Goal: Task Accomplishment & Management: Manage account settings

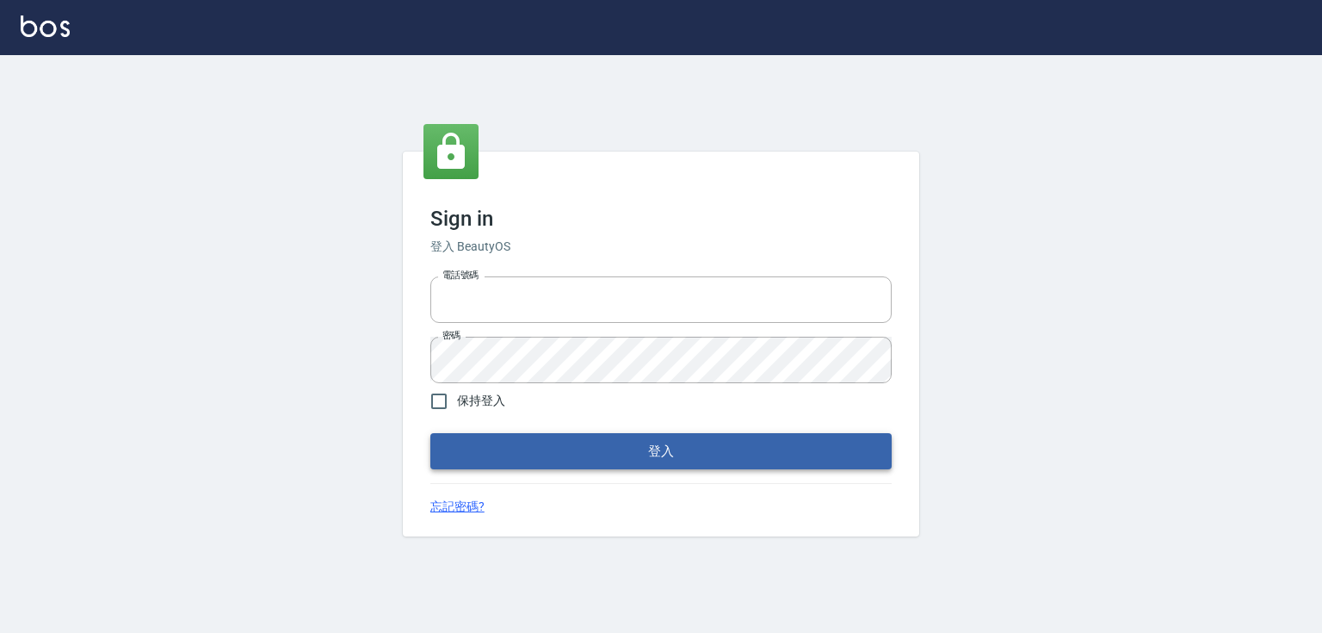
type input "5260381"
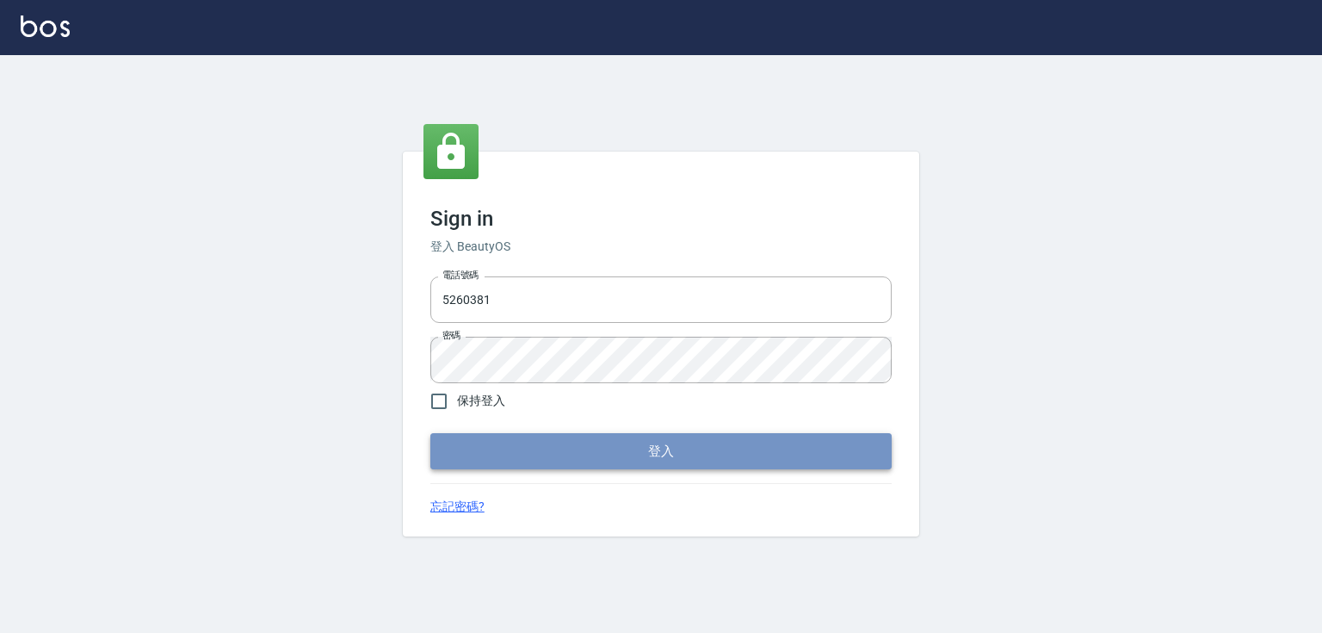
click at [677, 450] on button "登入" at bounding box center [660, 451] width 461 height 36
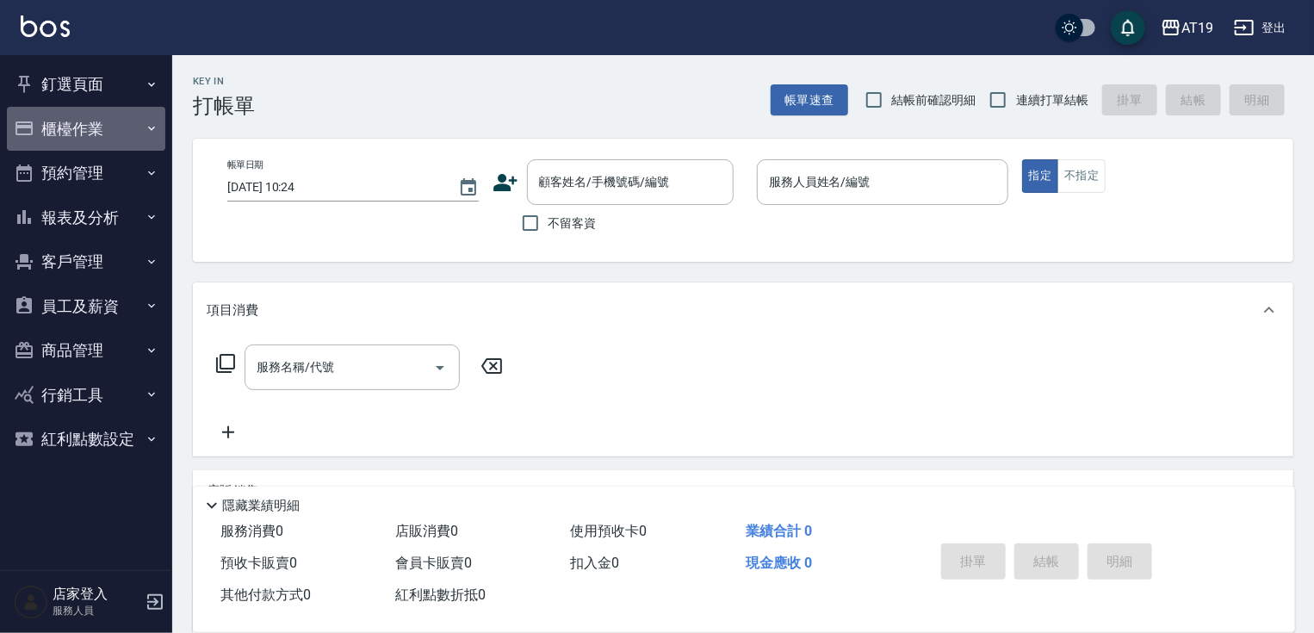
click at [114, 128] on button "櫃檯作業" at bounding box center [86, 129] width 158 height 45
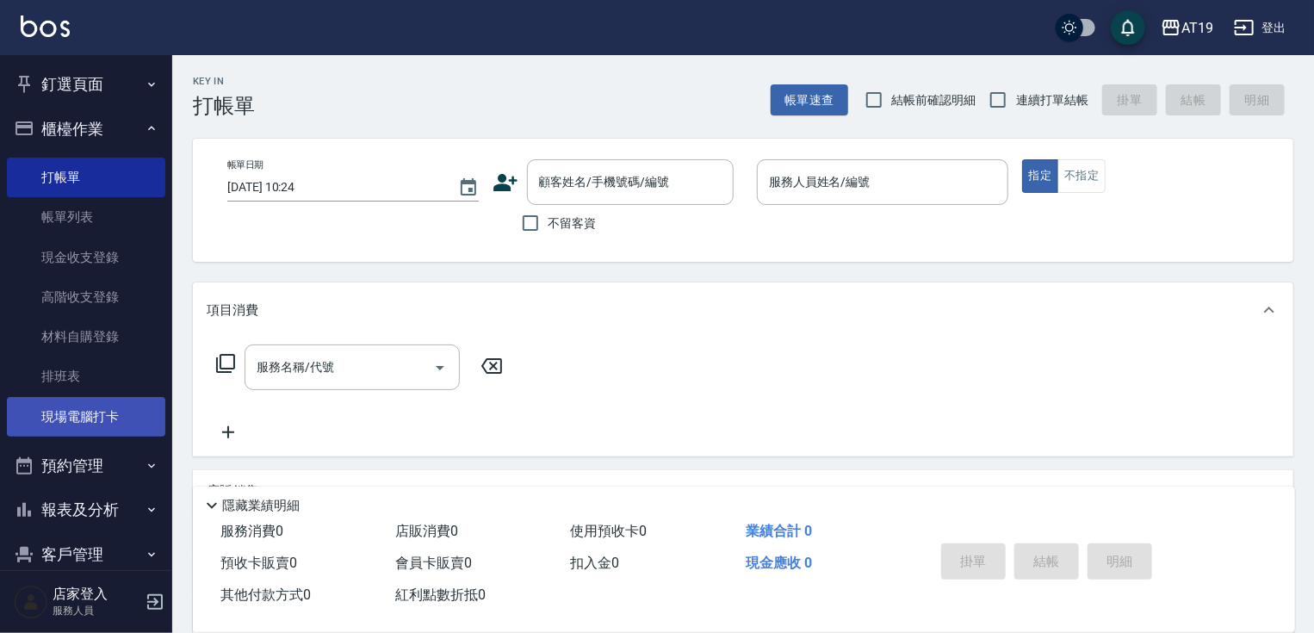
click at [102, 411] on link "現場電腦打卡" at bounding box center [86, 417] width 158 height 40
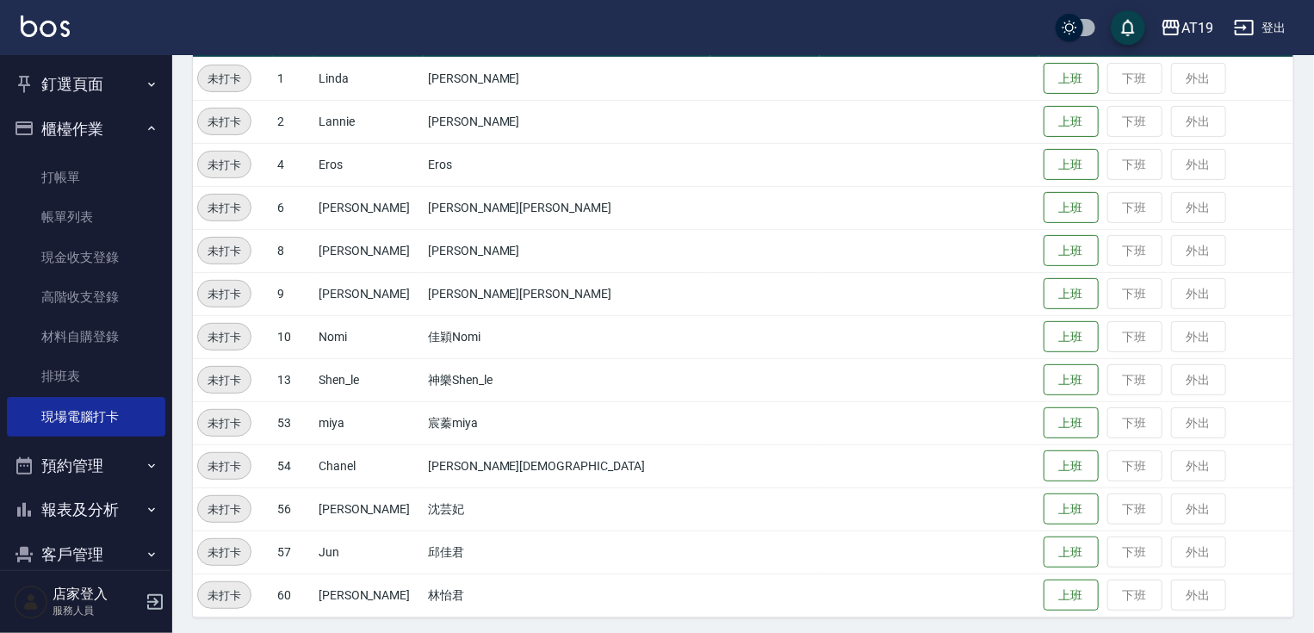
scroll to position [226, 0]
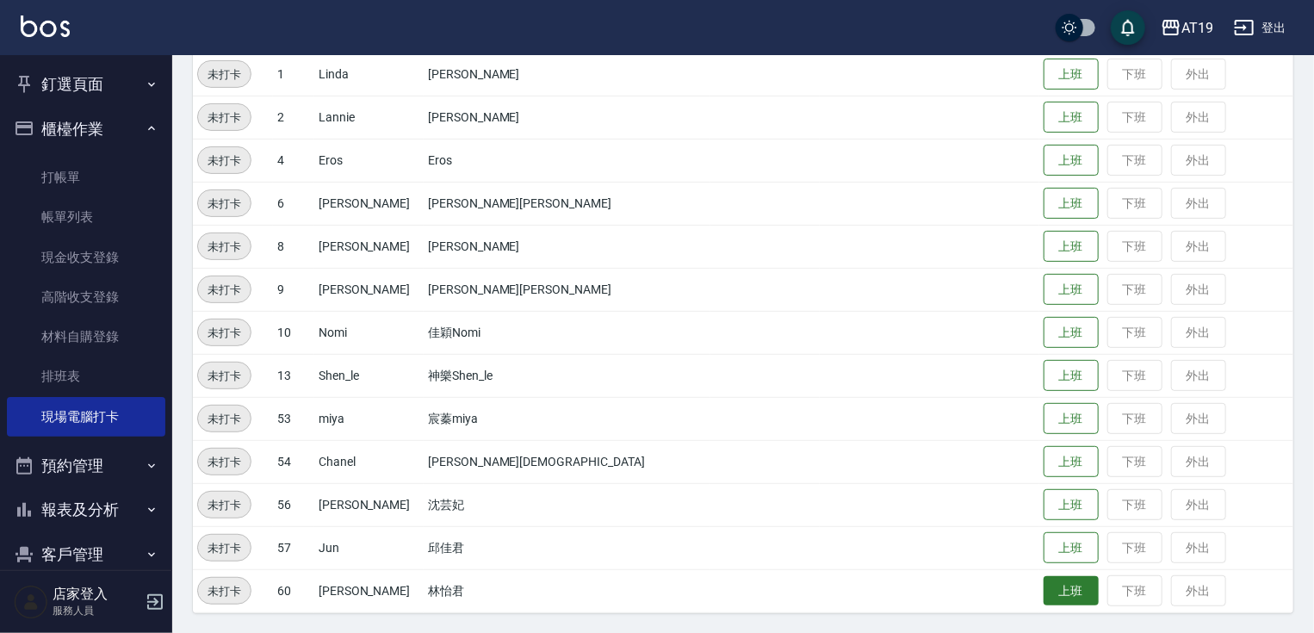
click at [1043, 585] on button "上班" at bounding box center [1070, 591] width 55 height 30
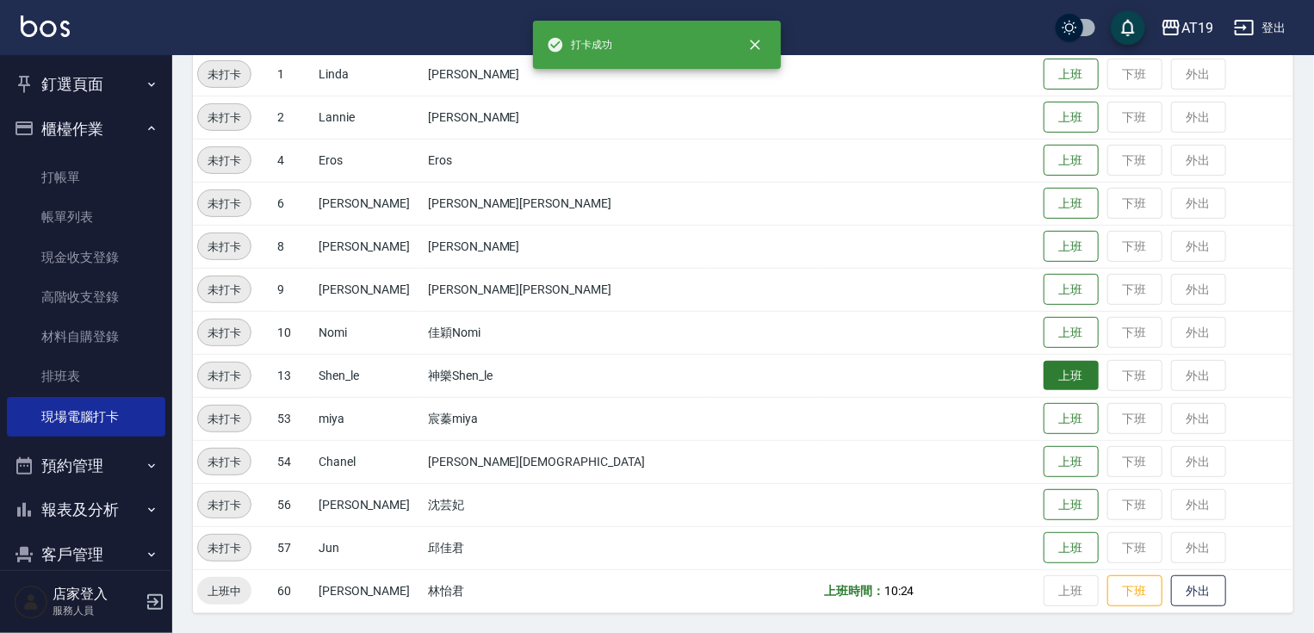
click at [1043, 370] on button "上班" at bounding box center [1070, 376] width 55 height 30
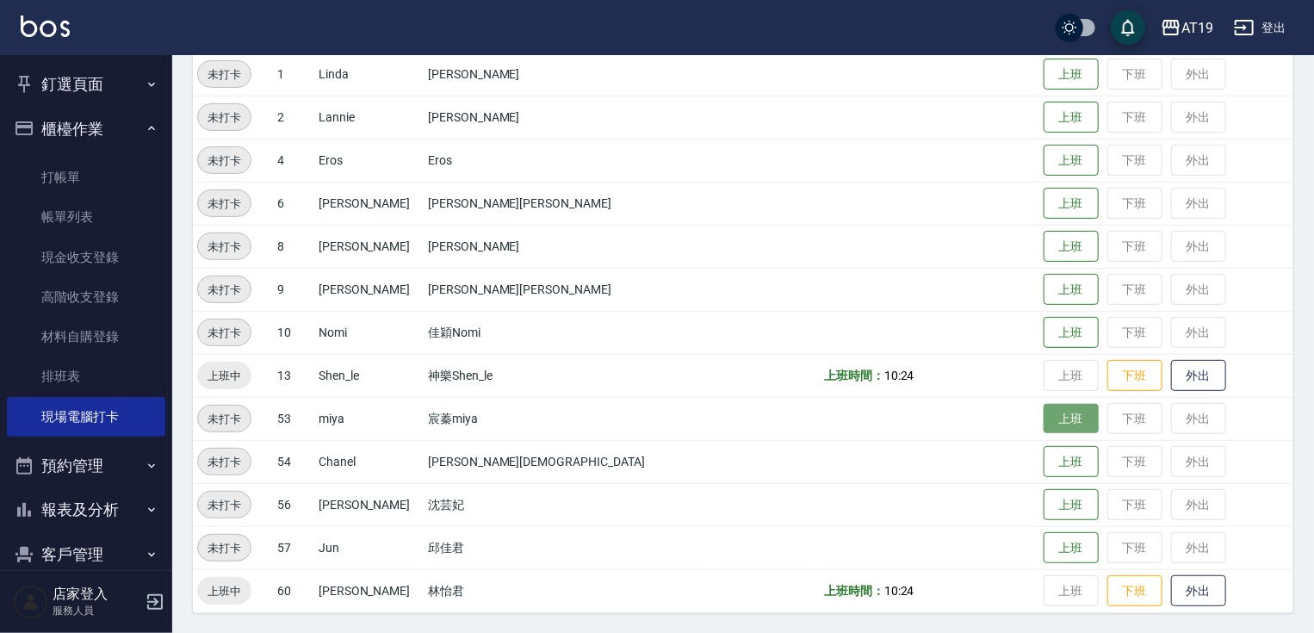
click at [1043, 405] on button "上班" at bounding box center [1070, 419] width 55 height 30
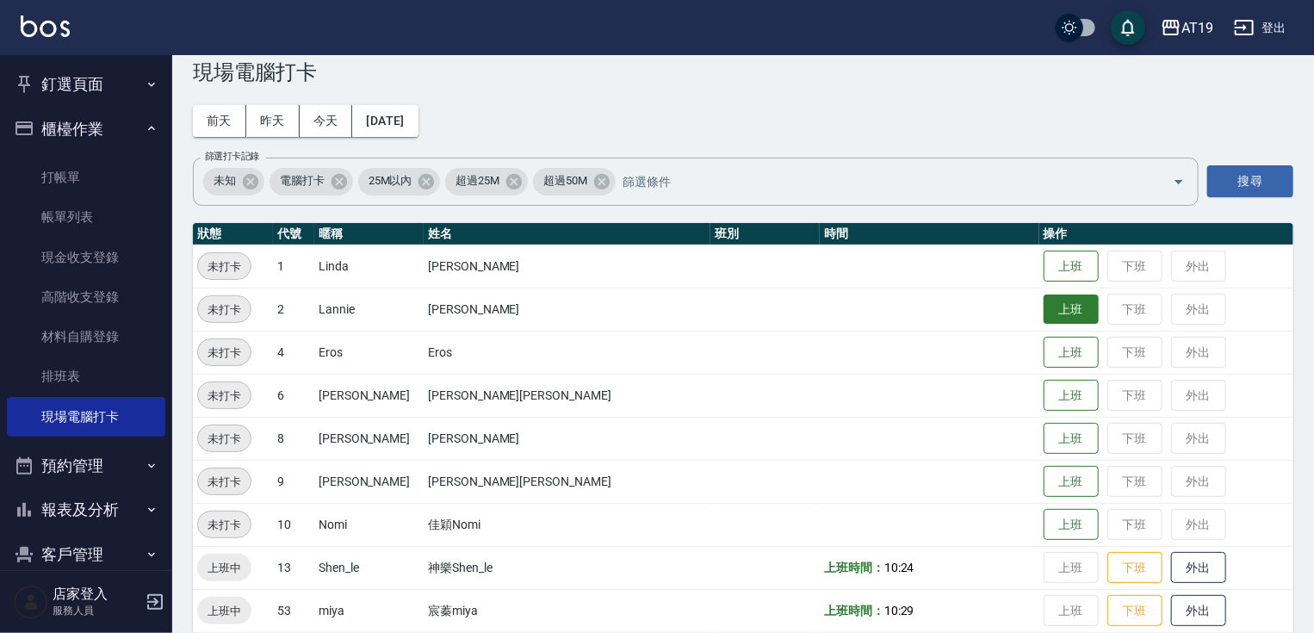
scroll to position [19, 0]
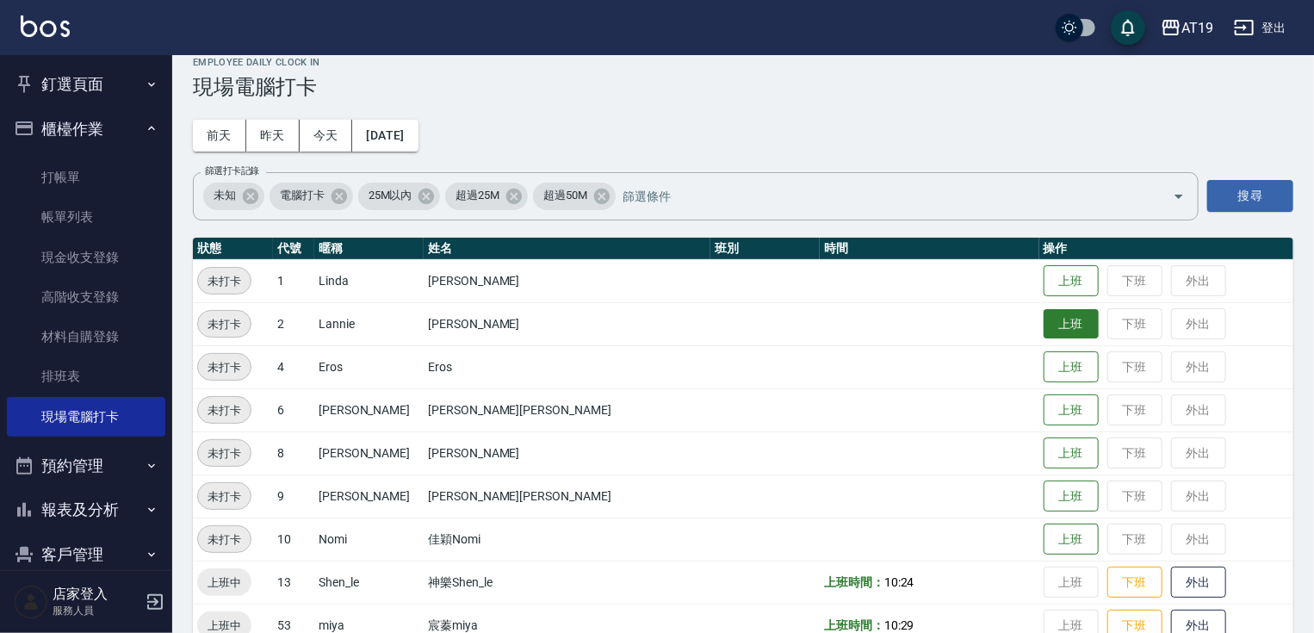
click at [1043, 331] on button "上班" at bounding box center [1070, 324] width 55 height 30
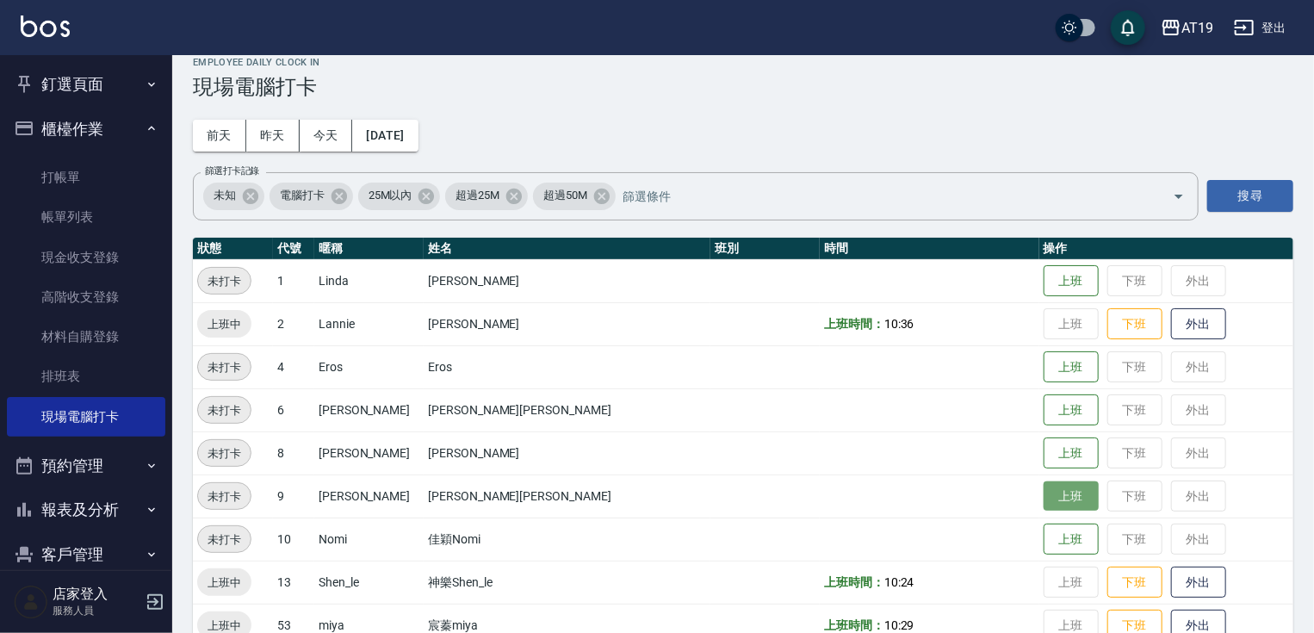
click at [1043, 492] on button "上班" at bounding box center [1070, 496] width 55 height 30
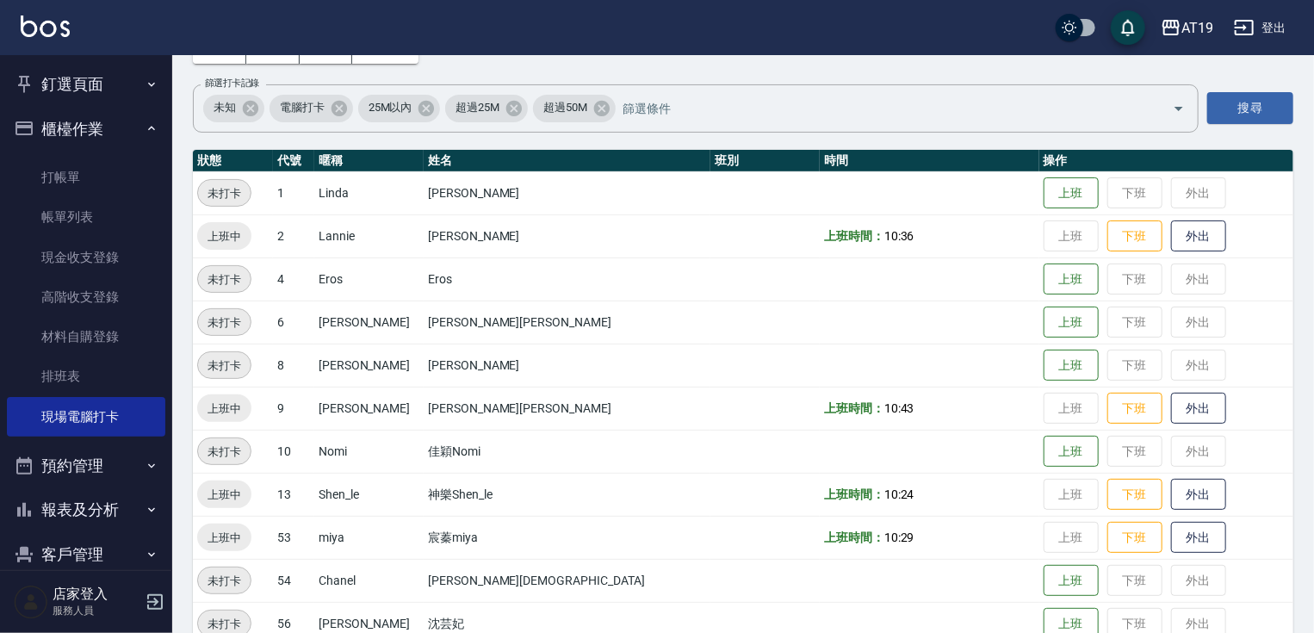
scroll to position [226, 0]
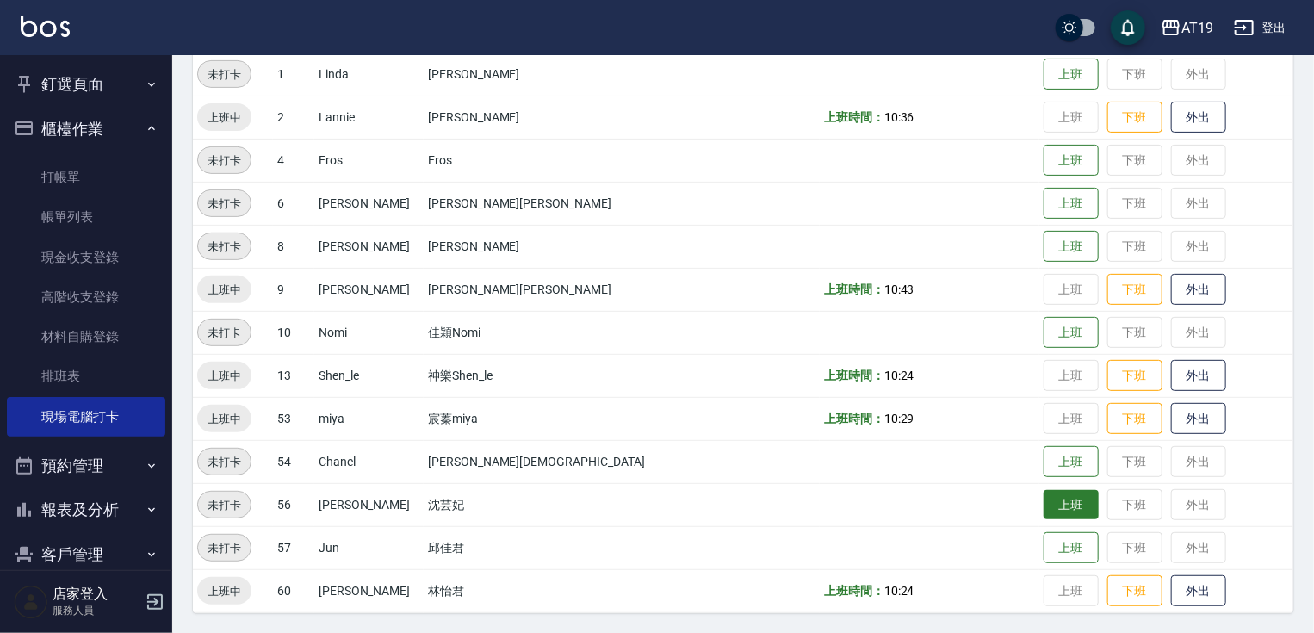
click at [1043, 498] on button "上班" at bounding box center [1070, 505] width 55 height 30
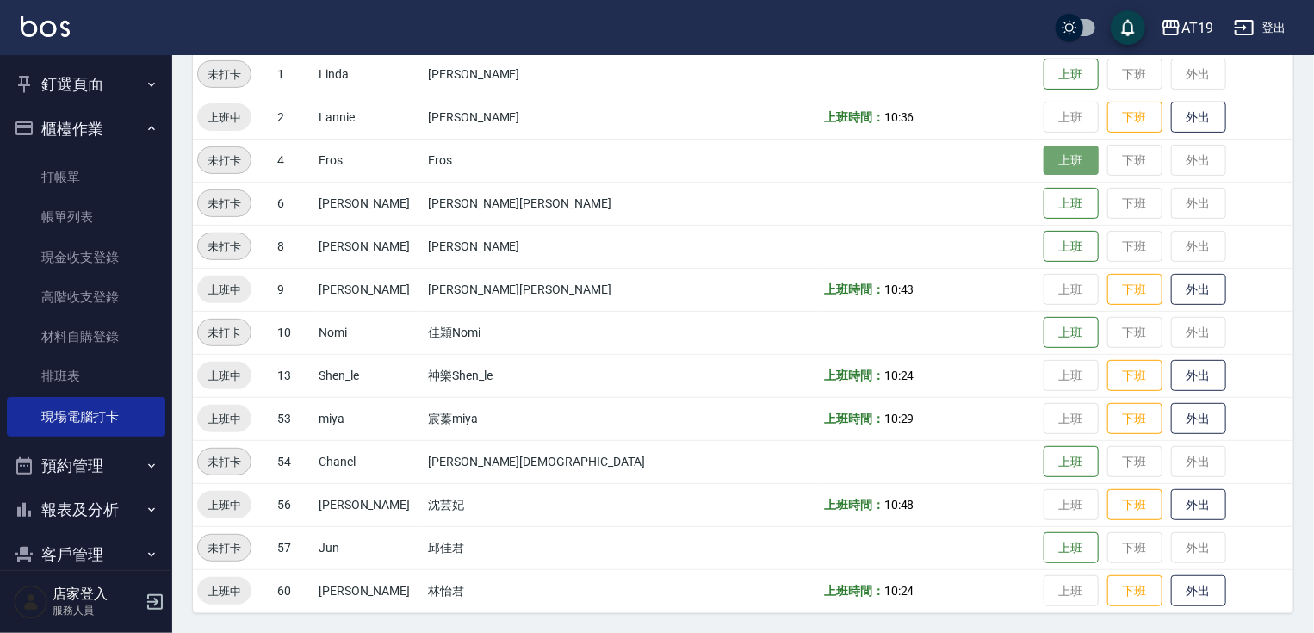
click at [1043, 153] on button "上班" at bounding box center [1070, 160] width 55 height 30
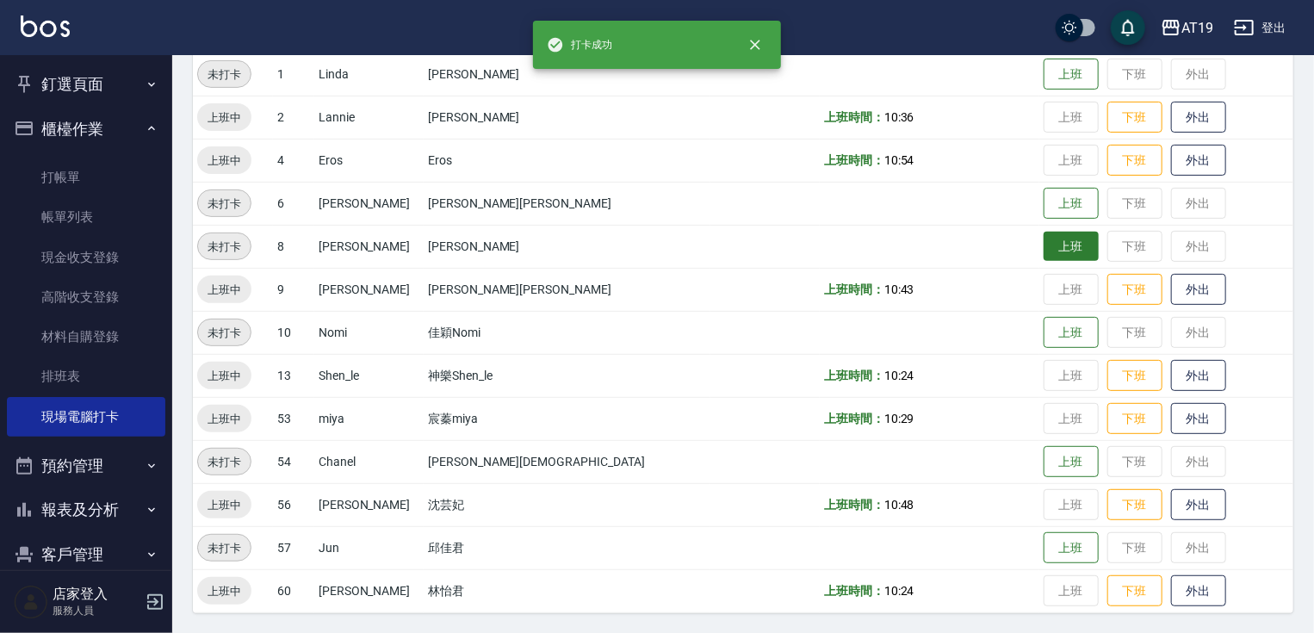
click at [1043, 238] on button "上班" at bounding box center [1070, 247] width 55 height 30
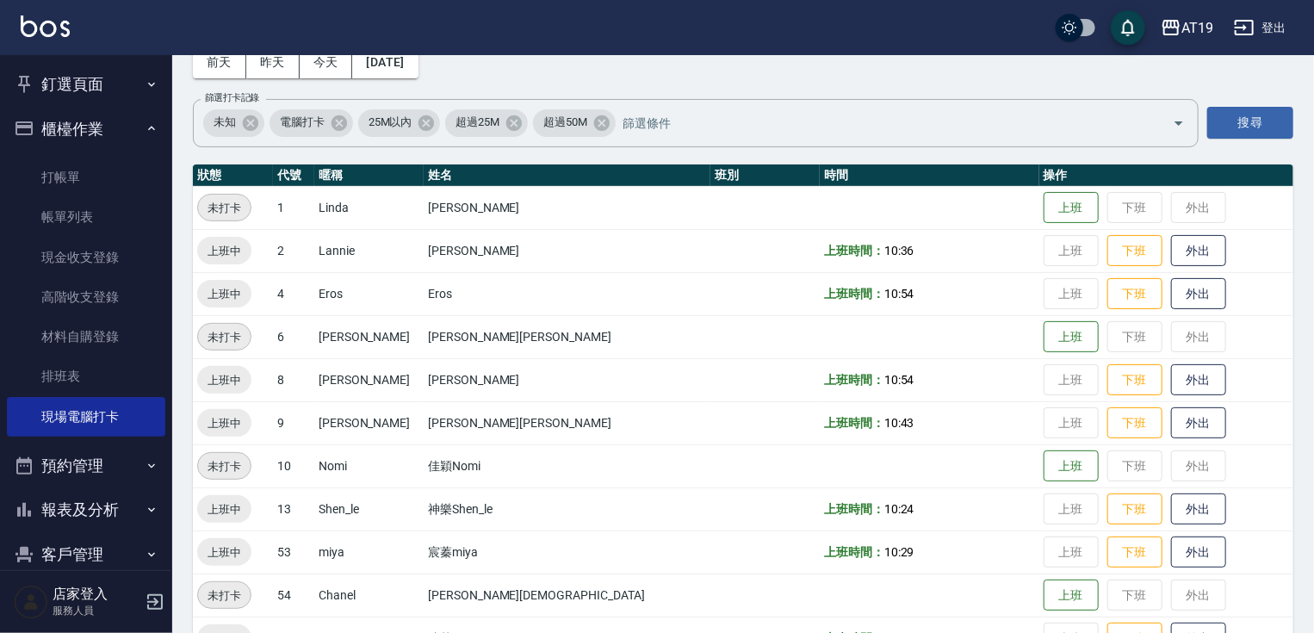
scroll to position [88, 0]
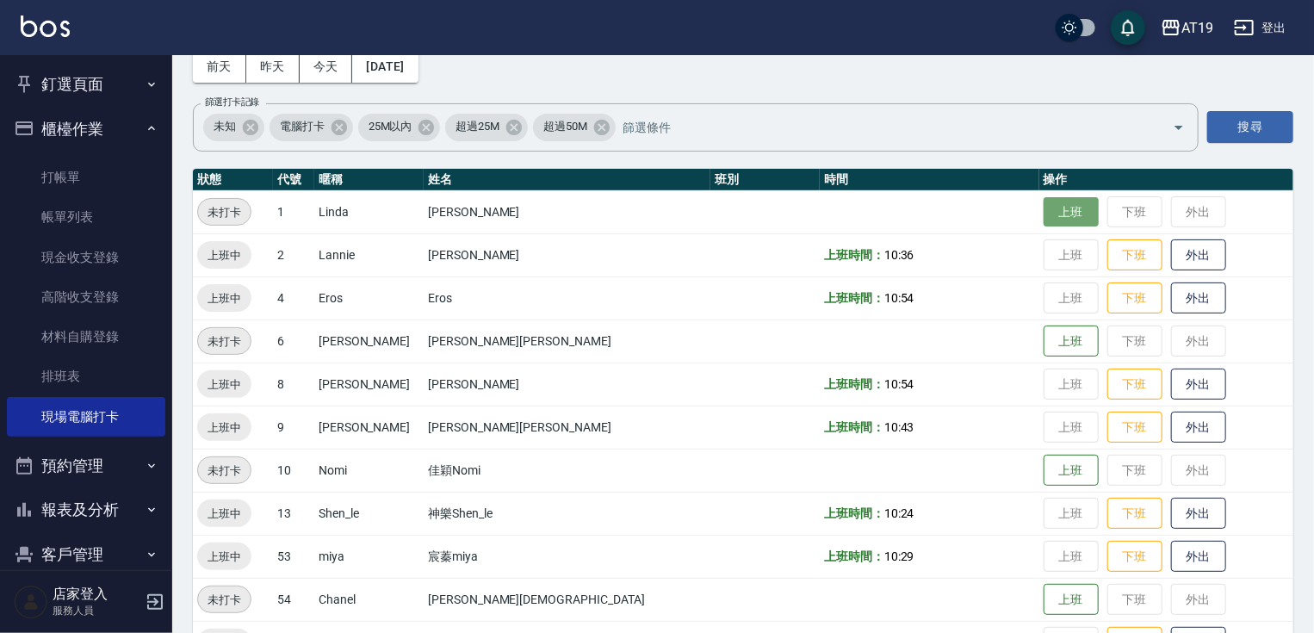
click at [1043, 211] on button "上班" at bounding box center [1070, 212] width 55 height 30
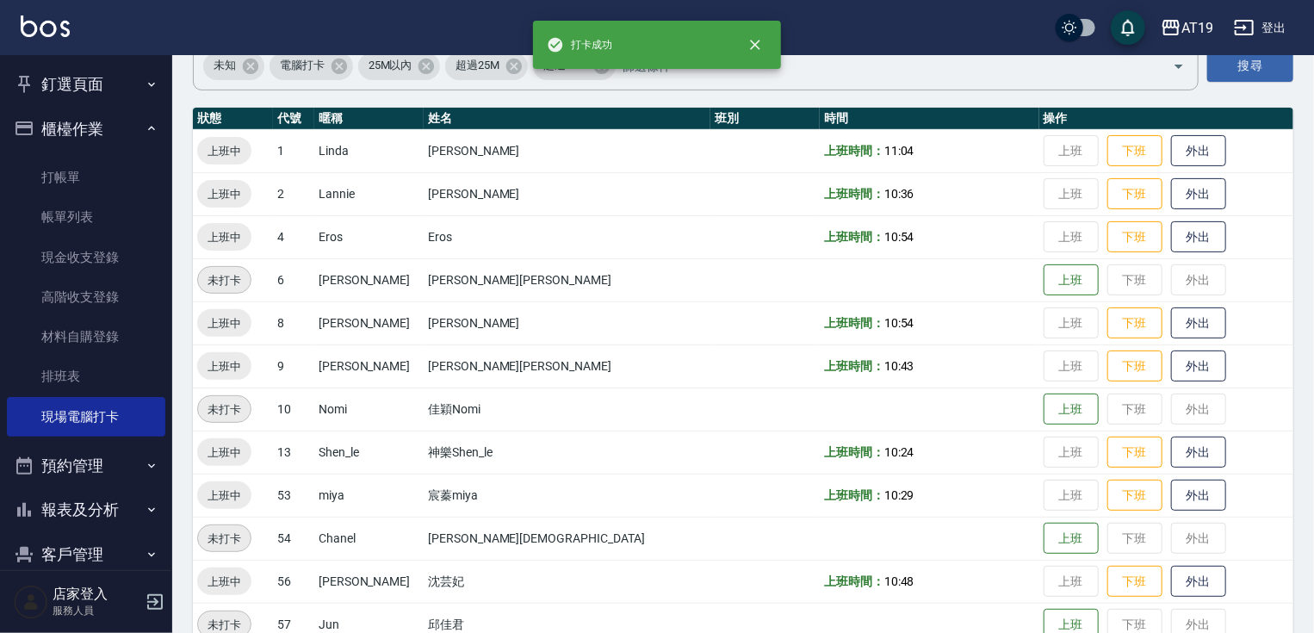
scroll to position [226, 0]
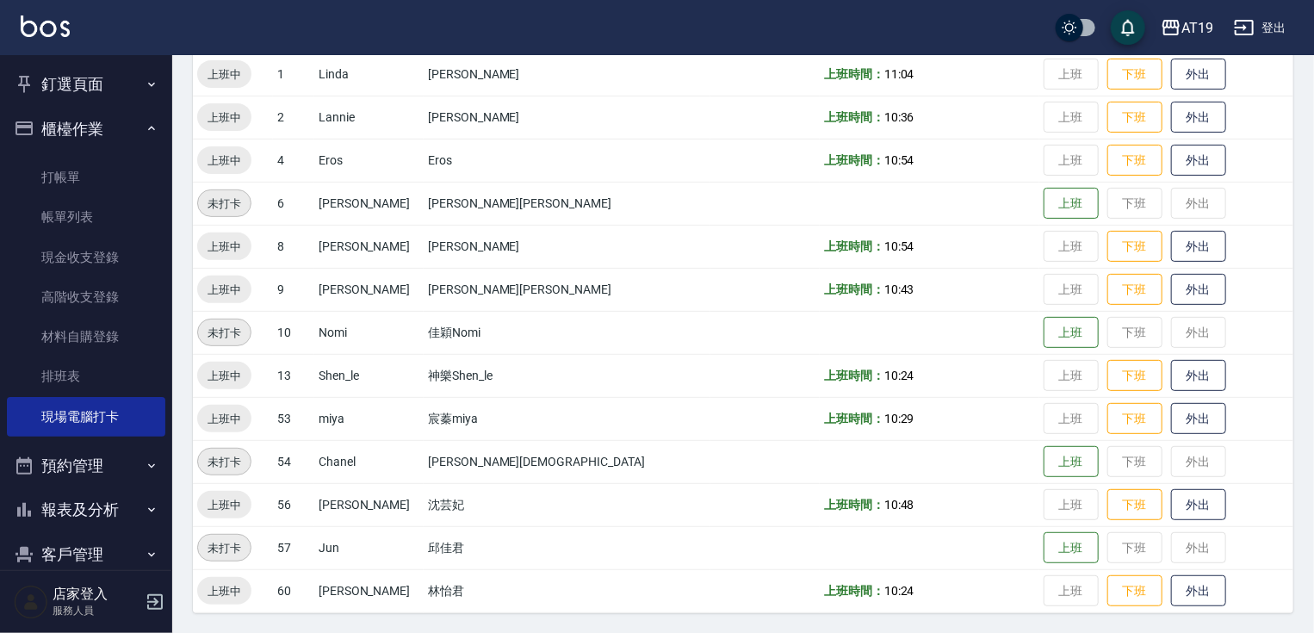
click at [405, 628] on div "Employee Daily Clock In 現場電腦打卡 [DATE] [DATE] [DATE] [DATE] 篩選打卡記錄 未知 電腦打卡 25M以內…" at bounding box center [742, 232] width 1141 height 804
click at [90, 368] on link "排班表" at bounding box center [86, 376] width 158 height 40
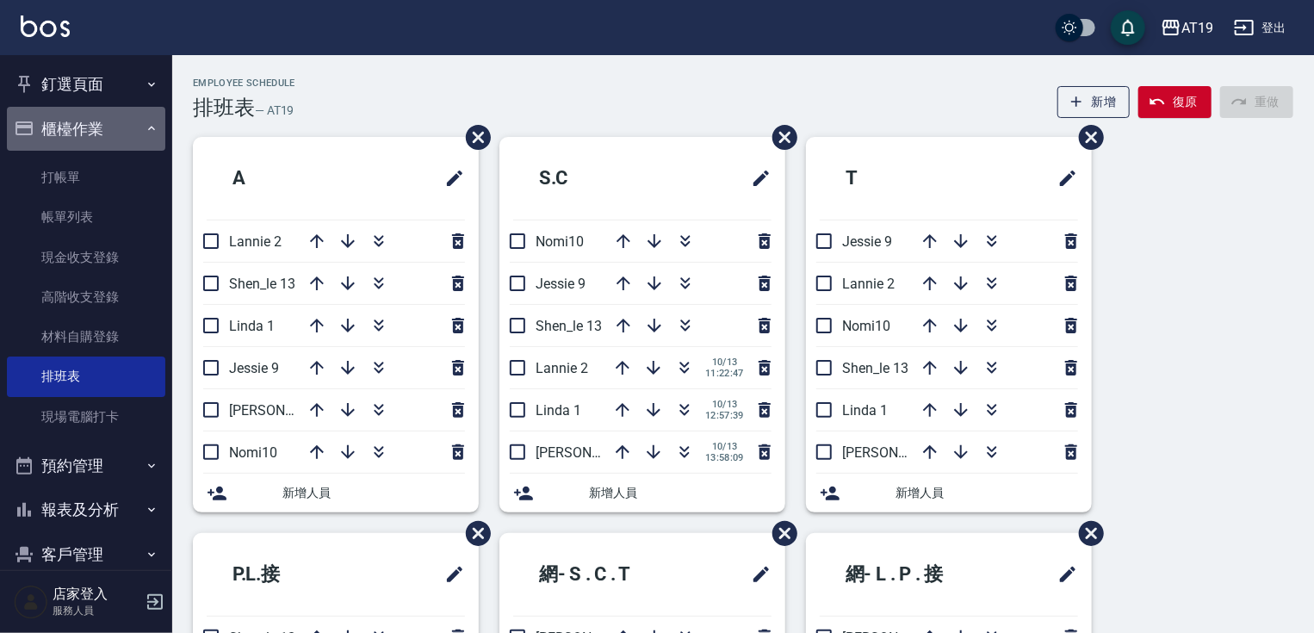
click at [107, 135] on button "櫃檯作業" at bounding box center [86, 129] width 158 height 45
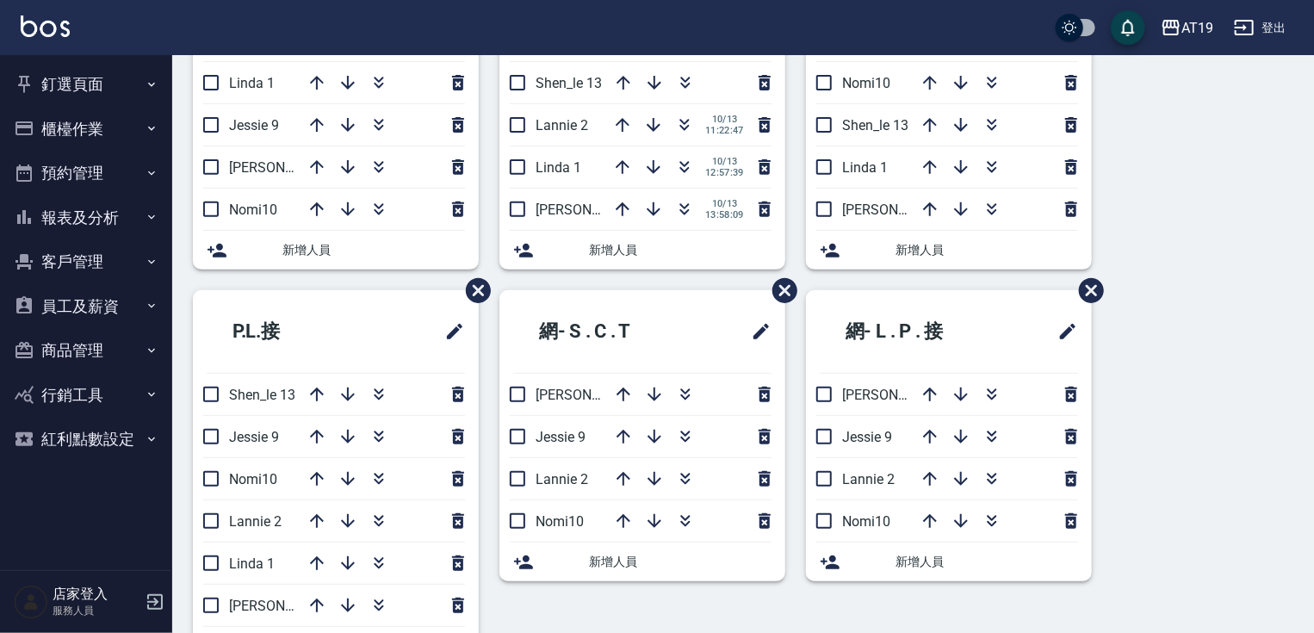
scroll to position [275, 0]
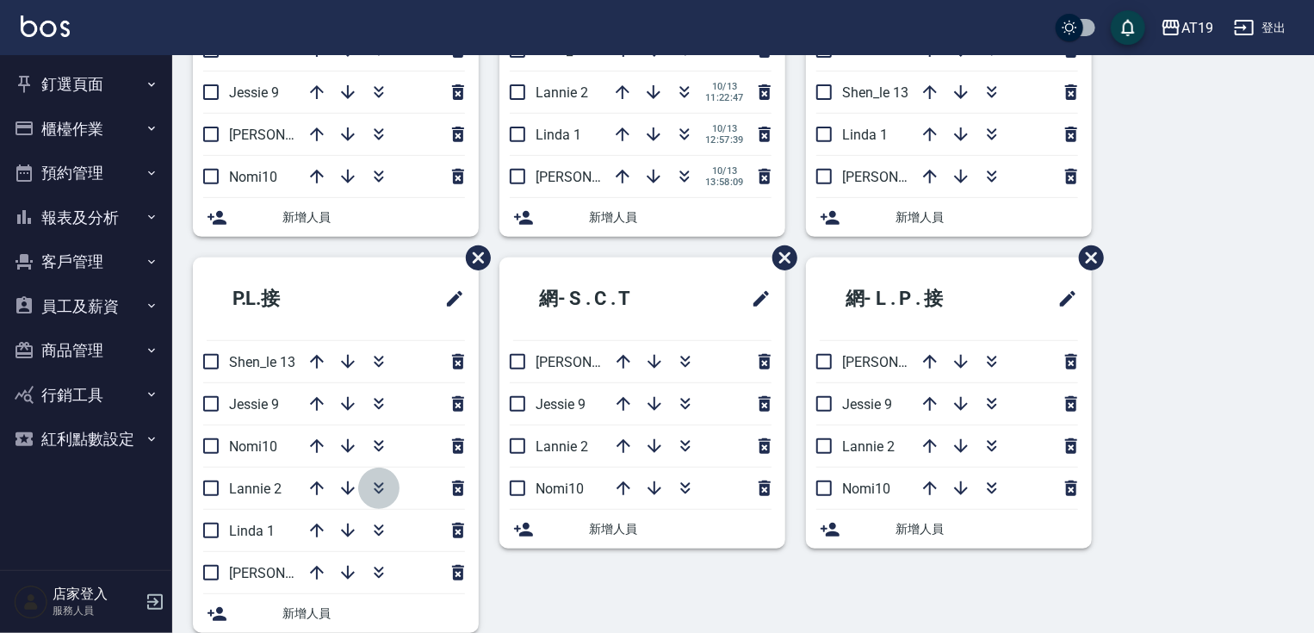
click at [373, 490] on icon "button" at bounding box center [378, 488] width 21 height 21
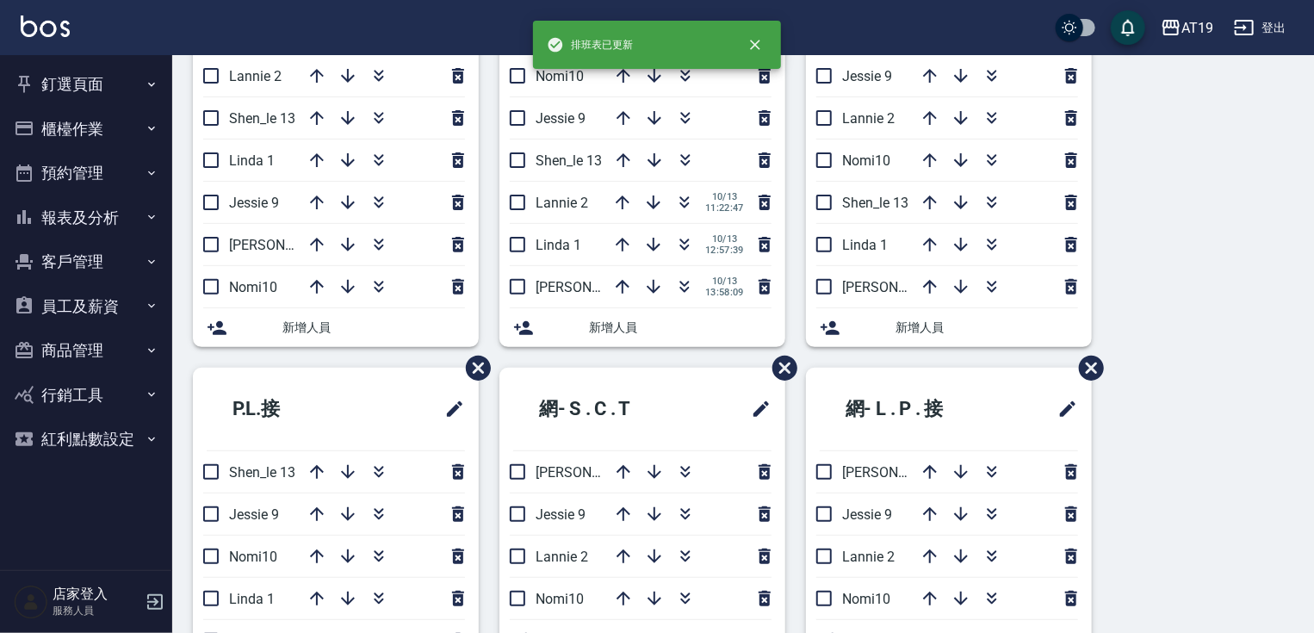
scroll to position [0, 0]
